Goal: Information Seeking & Learning: Learn about a topic

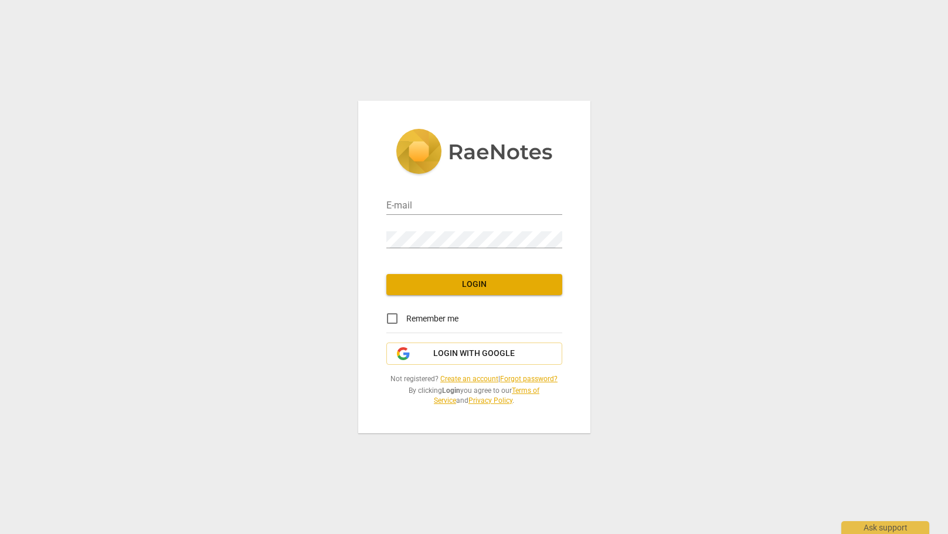
click at [700, 200] on div "E-mail Password Login Remember me Login with Google Not registered? Create an a…" at bounding box center [474, 267] width 948 height 534
click at [540, 213] on input "email" at bounding box center [474, 206] width 176 height 17
type input "[EMAIL_ADDRESS][PERSON_NAME][DOMAIN_NAME]"
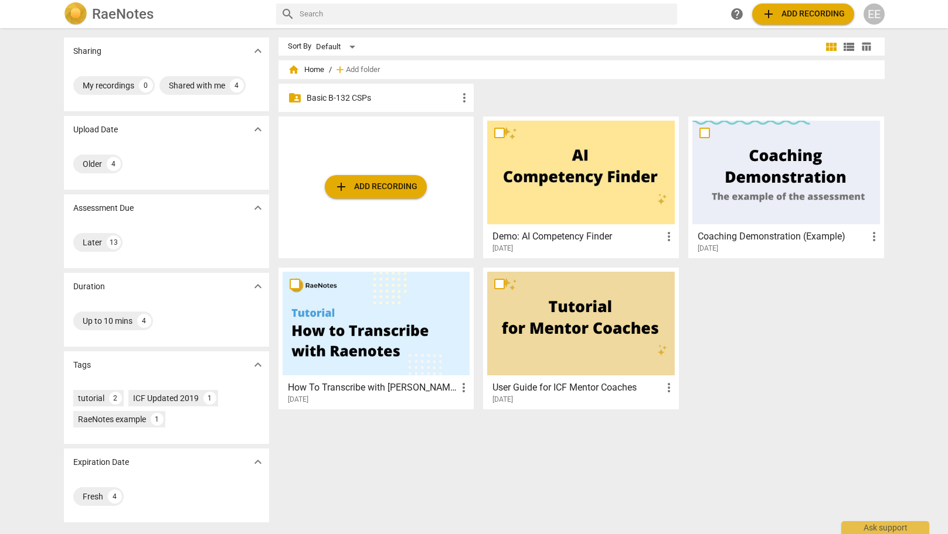
click at [377, 97] on p "Basic B-132 CSPs" at bounding box center [381, 98] width 151 height 12
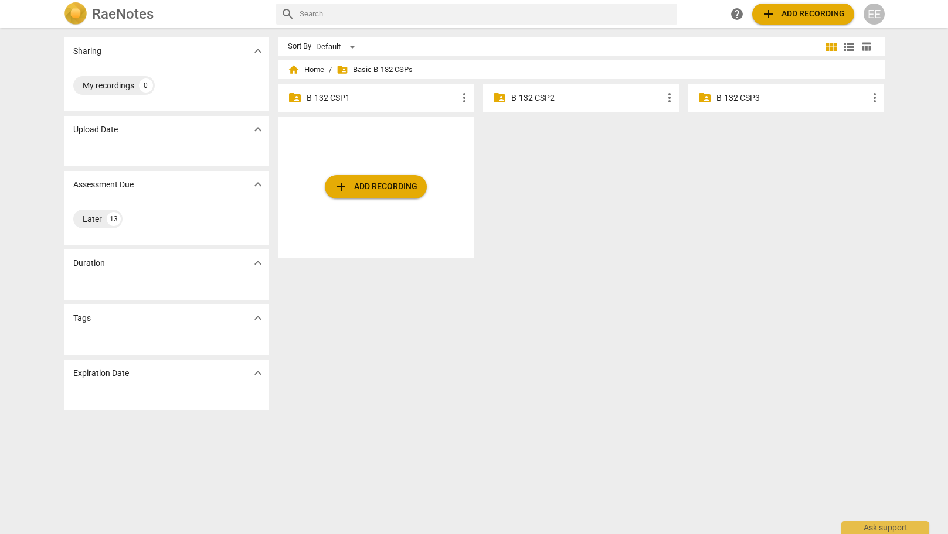
click at [363, 103] on p "B-132 CSP1" at bounding box center [381, 98] width 151 height 12
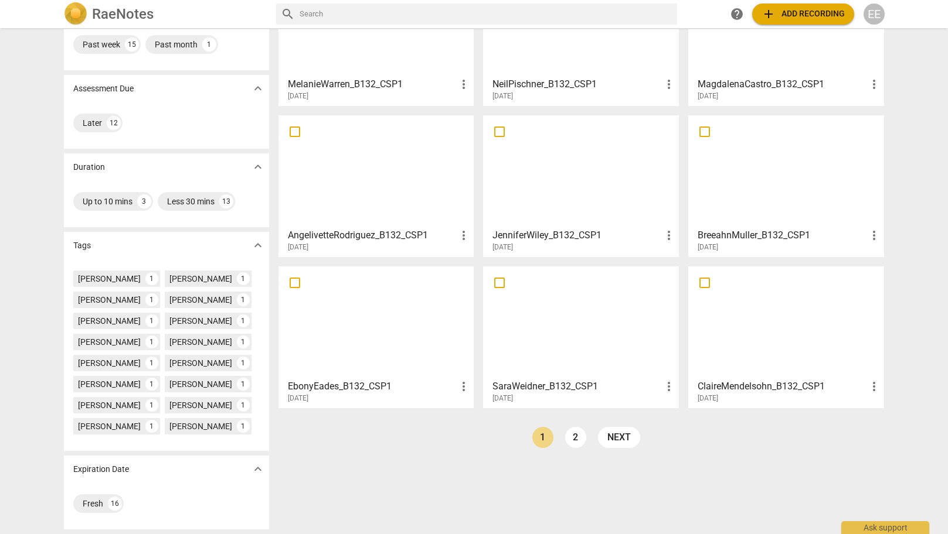
scroll to position [120, 0]
click at [574, 431] on link "2" at bounding box center [575, 437] width 21 height 21
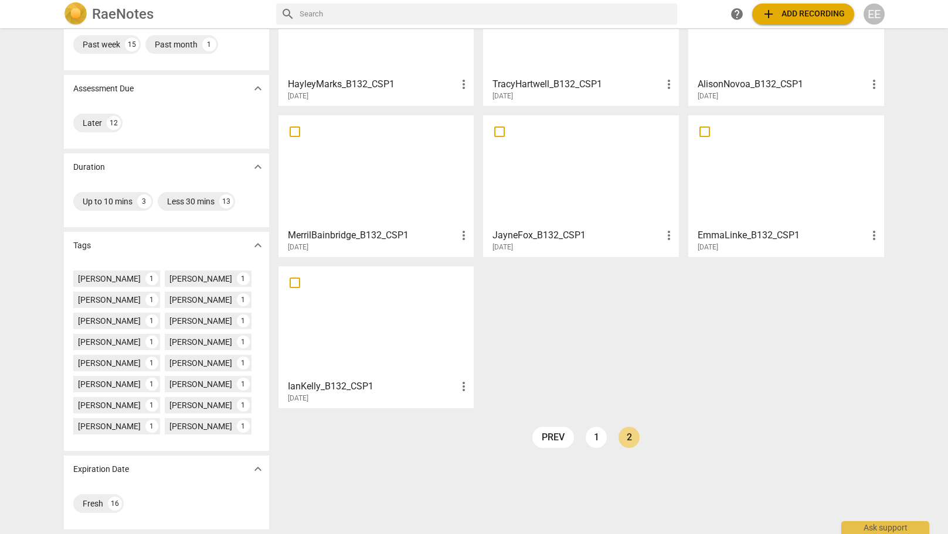
scroll to position [120, 0]
click at [587, 437] on link "1" at bounding box center [595, 437] width 21 height 21
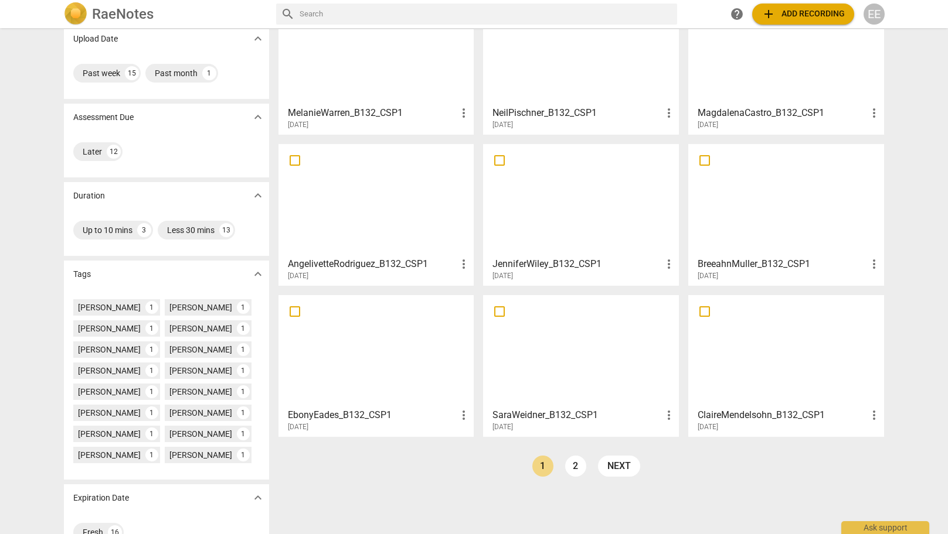
scroll to position [116, 0]
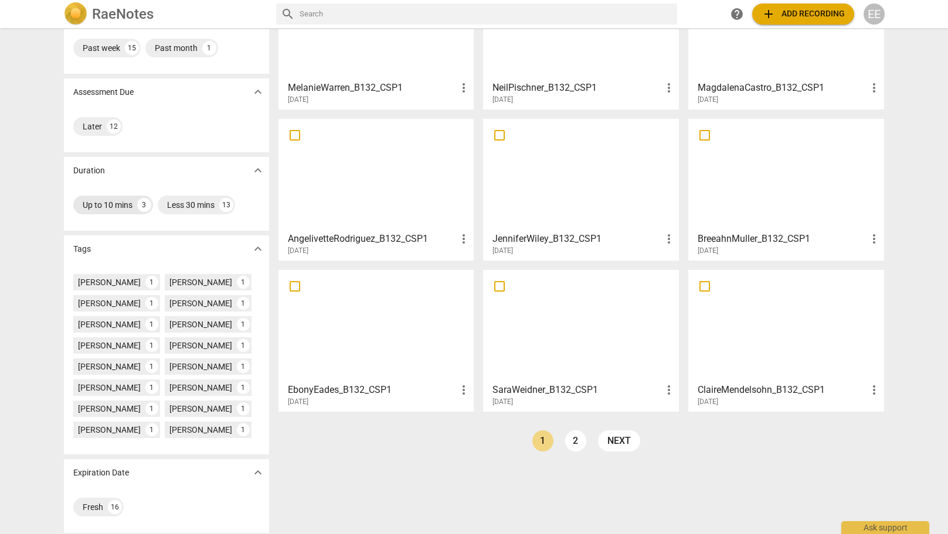
click at [104, 204] on div "Up to 10 mins" at bounding box center [108, 205] width 50 height 12
